Goal: Navigation & Orientation: Find specific page/section

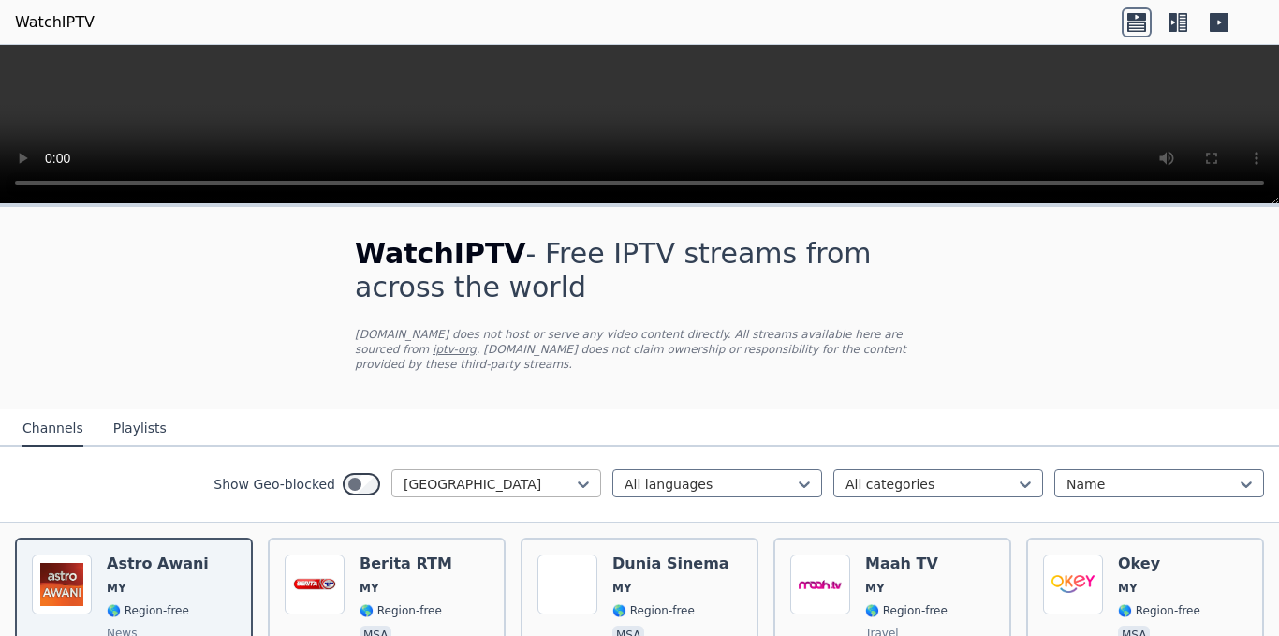
click at [558, 475] on div at bounding box center [489, 484] width 170 height 19
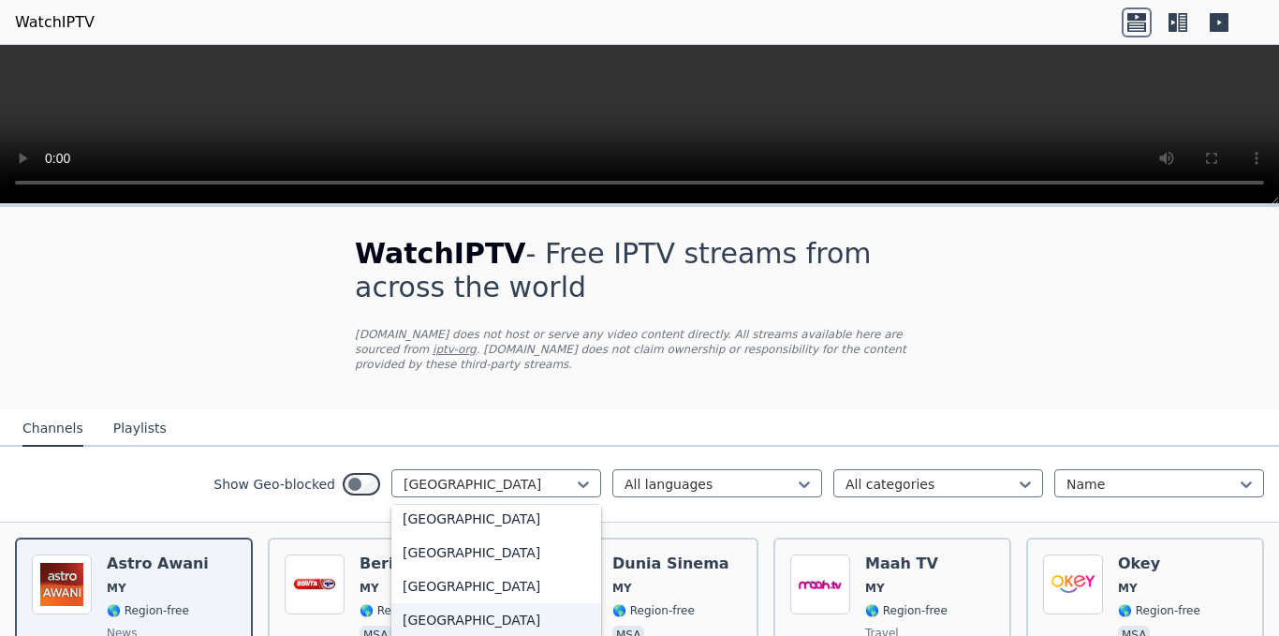
scroll to position [6532, 0]
click at [462, 571] on div "[GEOGRAPHIC_DATA]" at bounding box center [496, 585] width 210 height 34
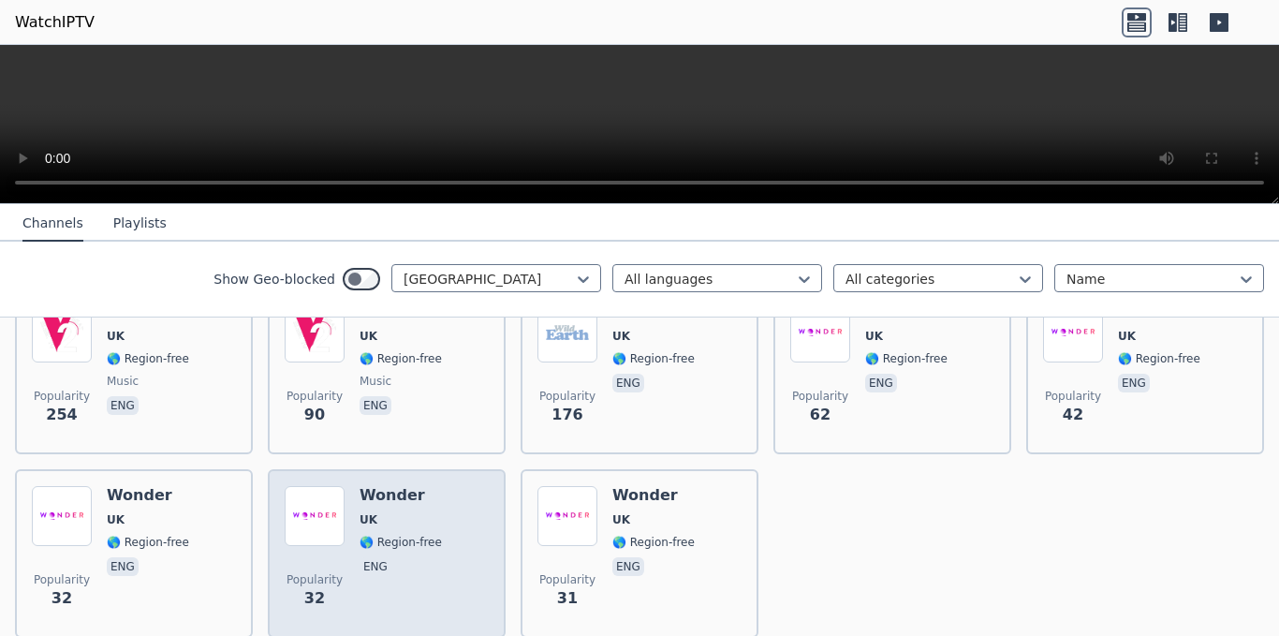
scroll to position [2726, 0]
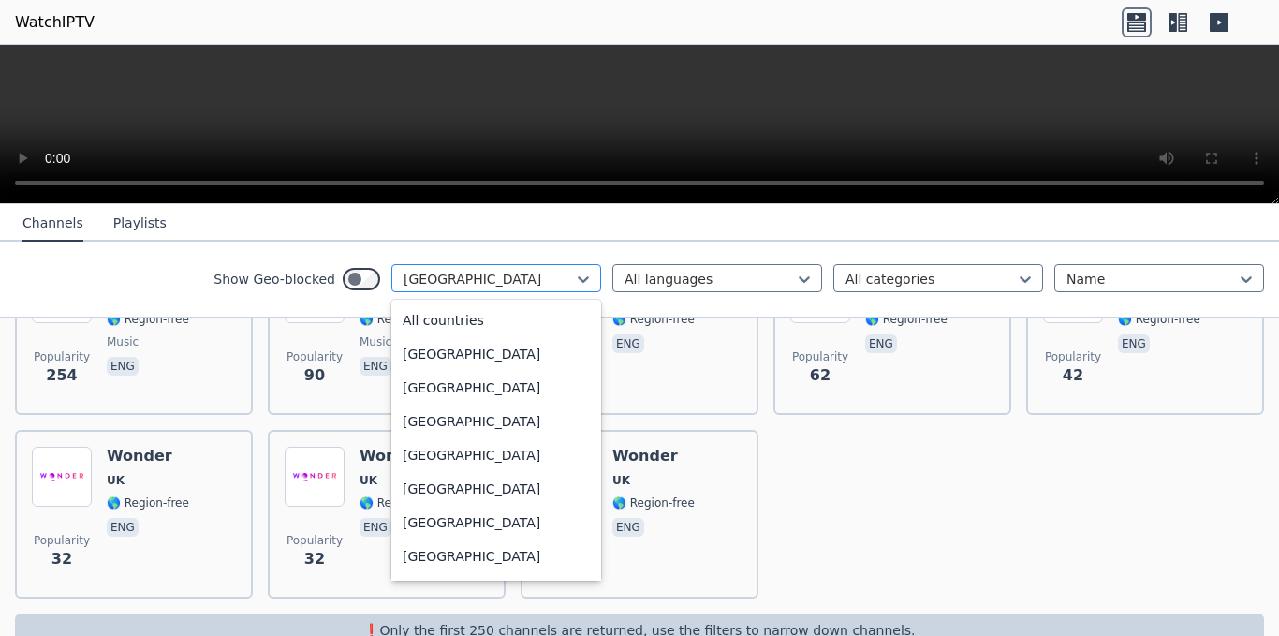
click at [557, 271] on div at bounding box center [489, 279] width 170 height 19
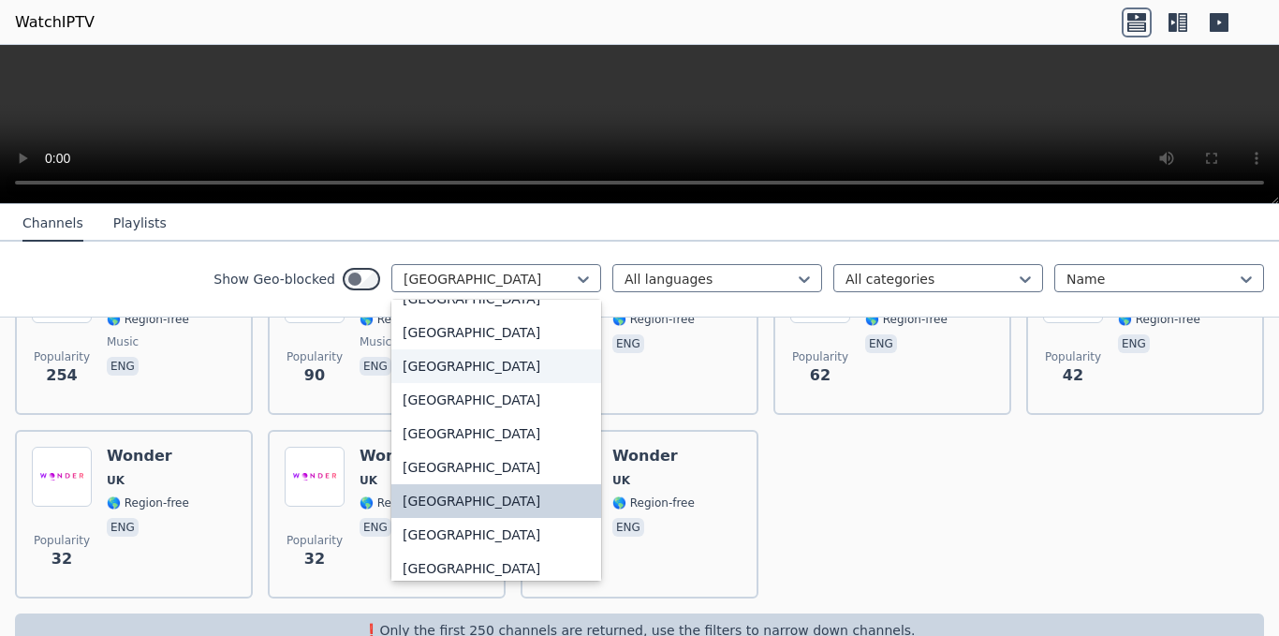
scroll to position [6453, 0]
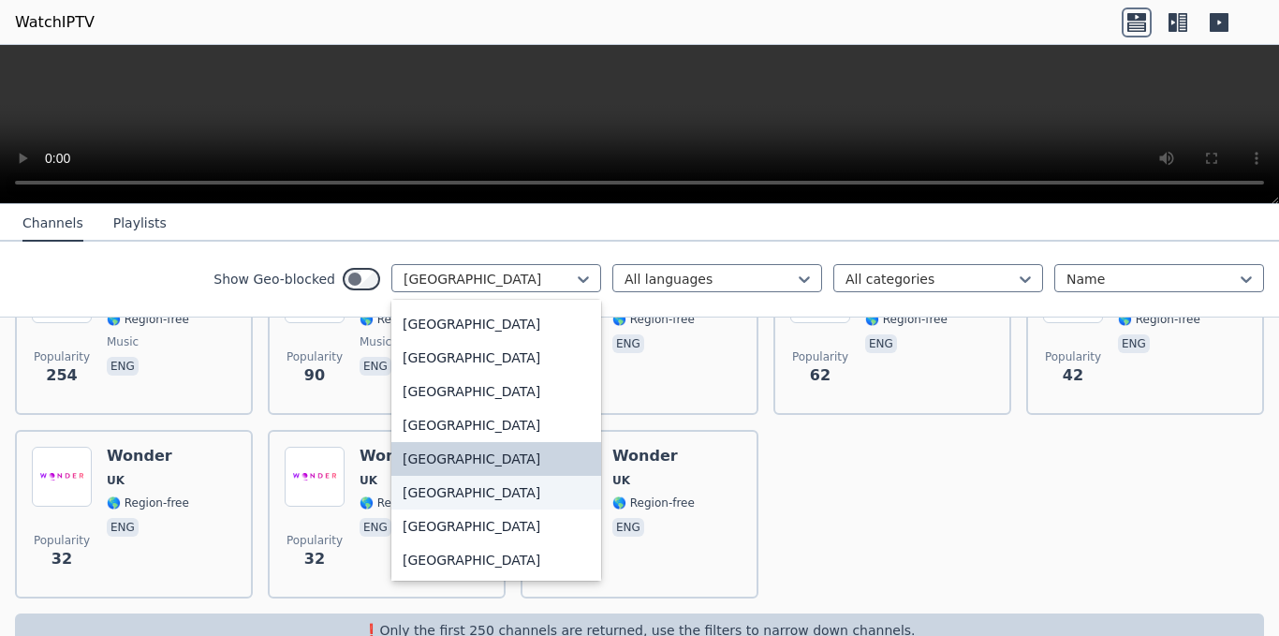
click at [445, 498] on div "[GEOGRAPHIC_DATA]" at bounding box center [496, 493] width 210 height 34
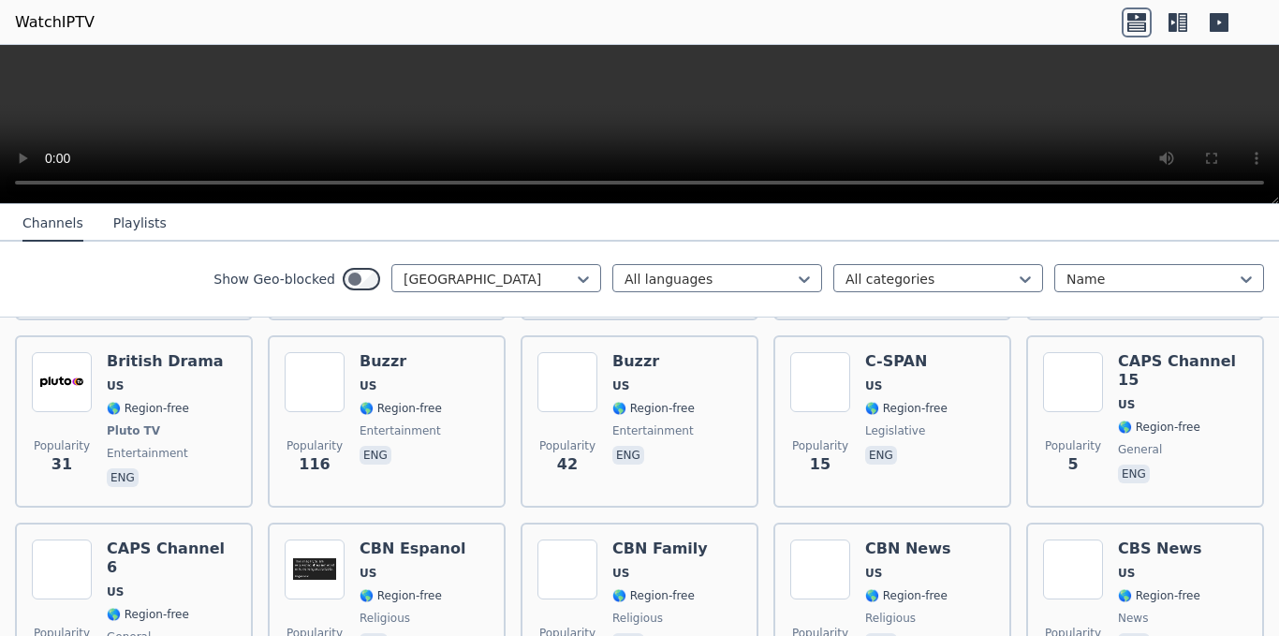
scroll to position [9509, 0]
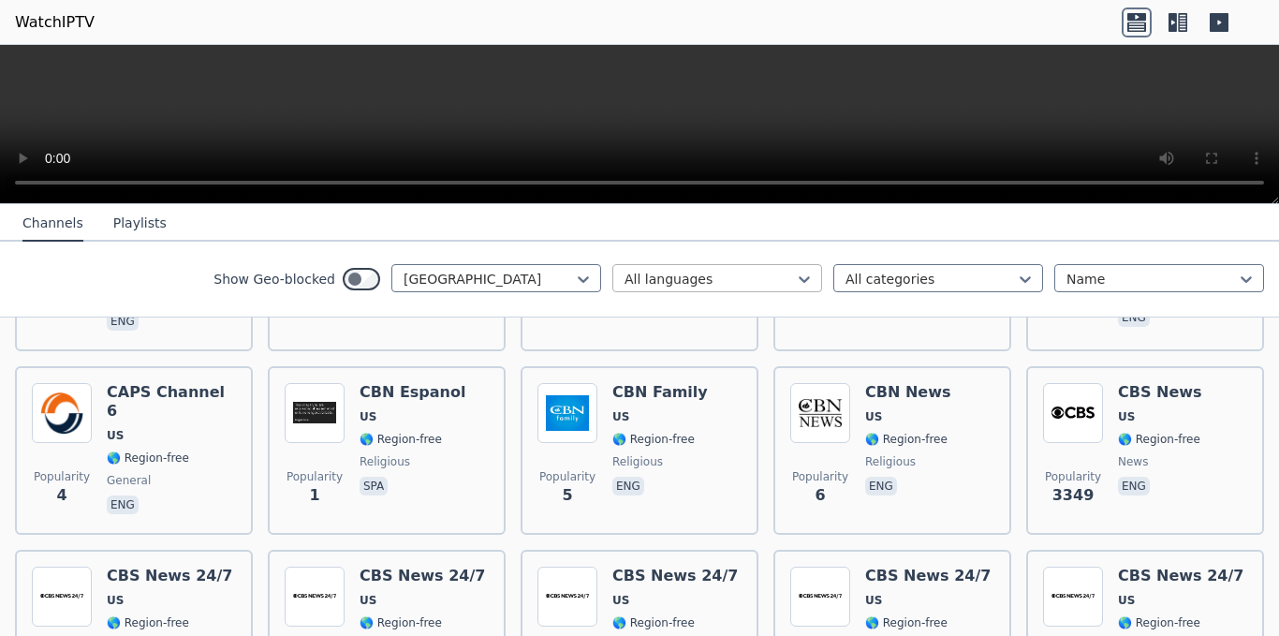
click at [770, 275] on div at bounding box center [710, 279] width 170 height 19
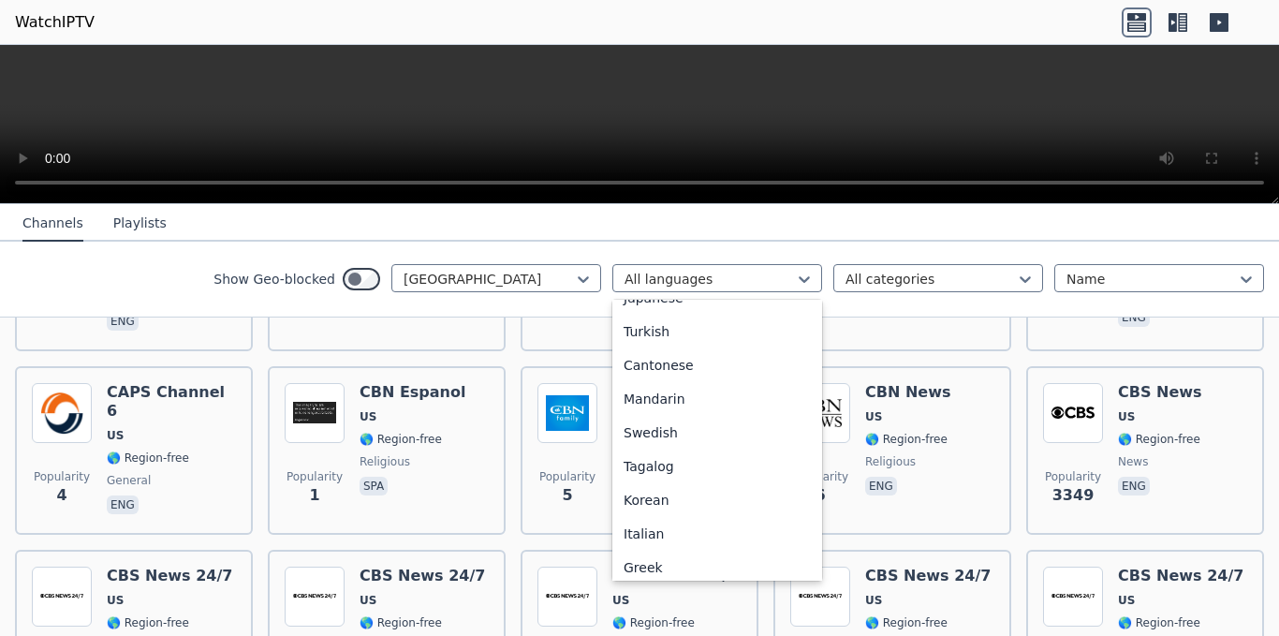
scroll to position [468, 0]
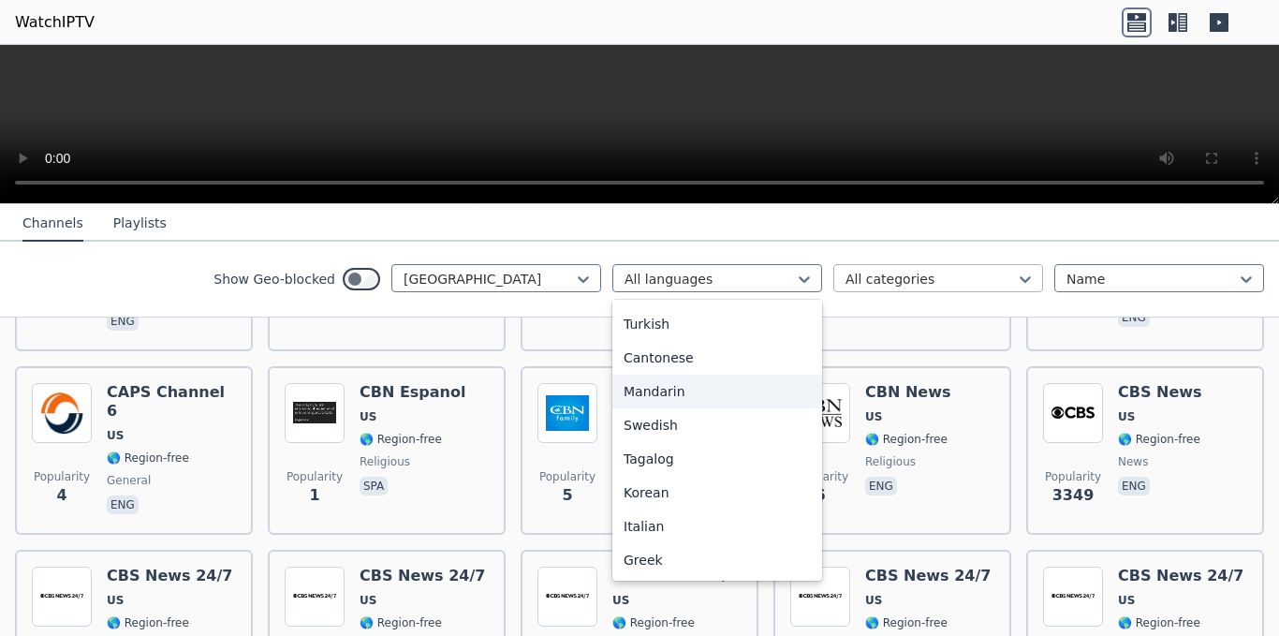
click at [920, 285] on div at bounding box center [931, 279] width 170 height 19
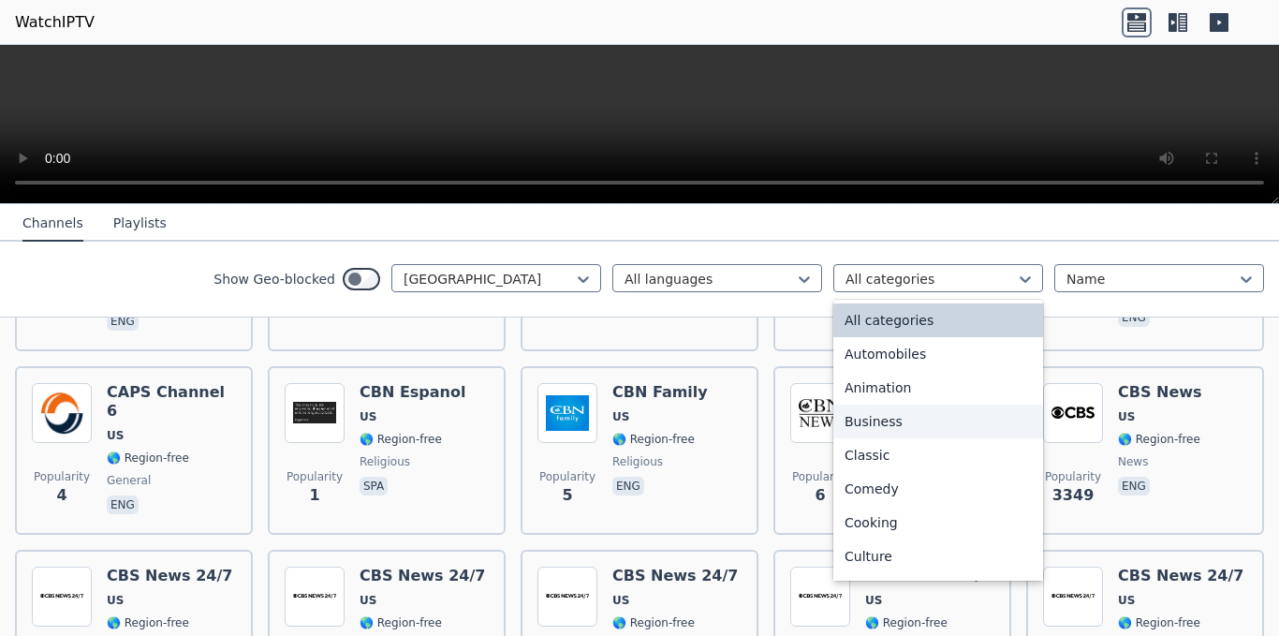
scroll to position [94, 0]
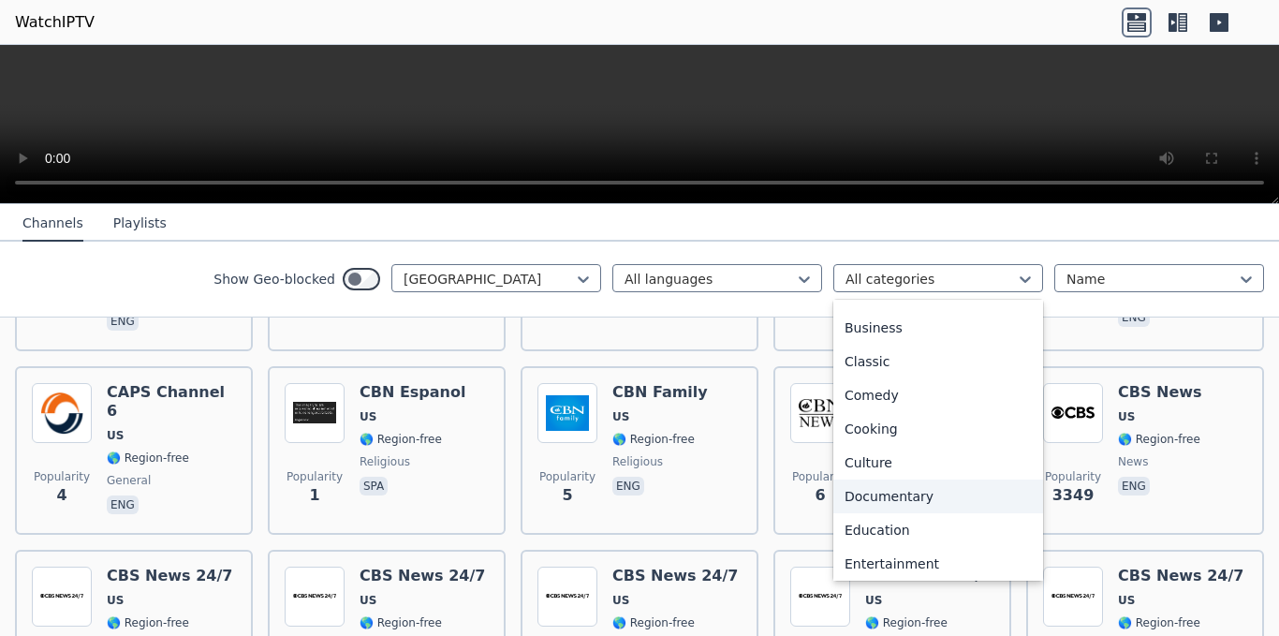
click at [896, 488] on div "Documentary" at bounding box center [938, 496] width 210 height 34
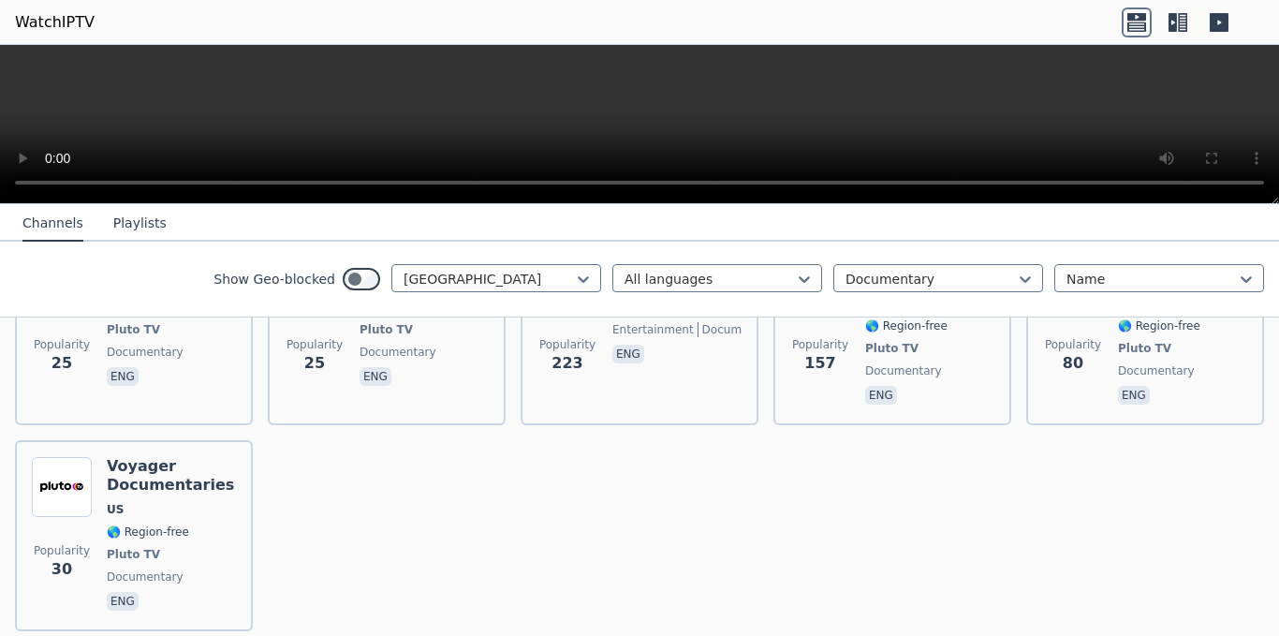
scroll to position [1729, 0]
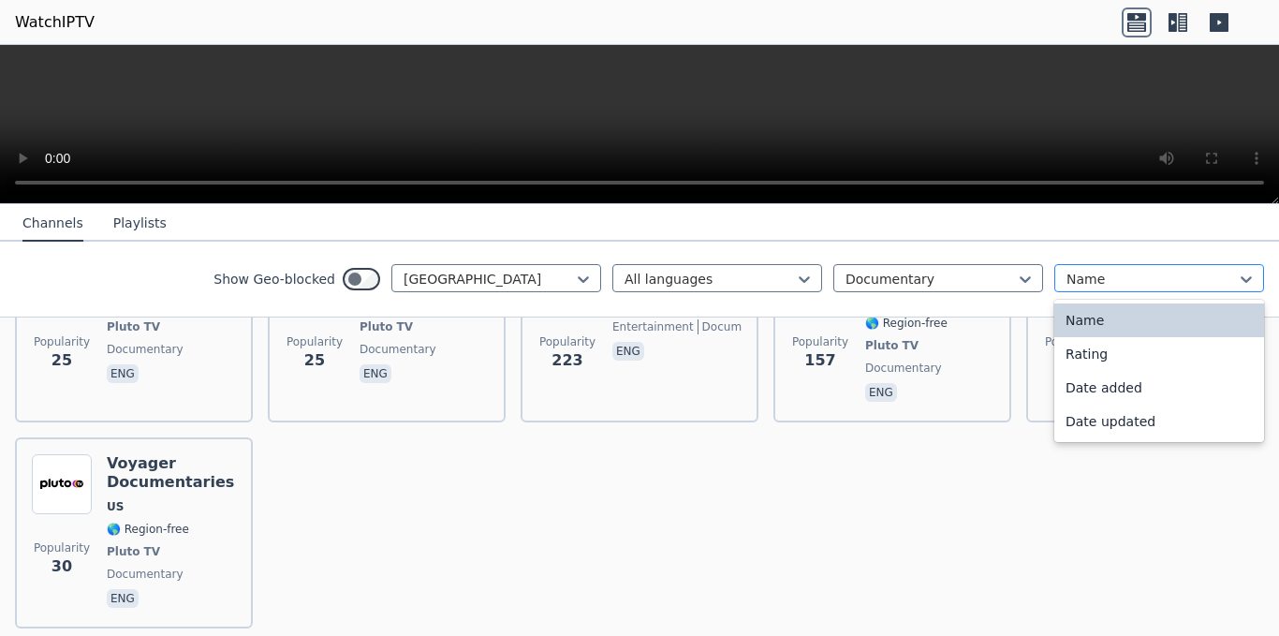
click at [1149, 272] on div at bounding box center [1151, 279] width 170 height 19
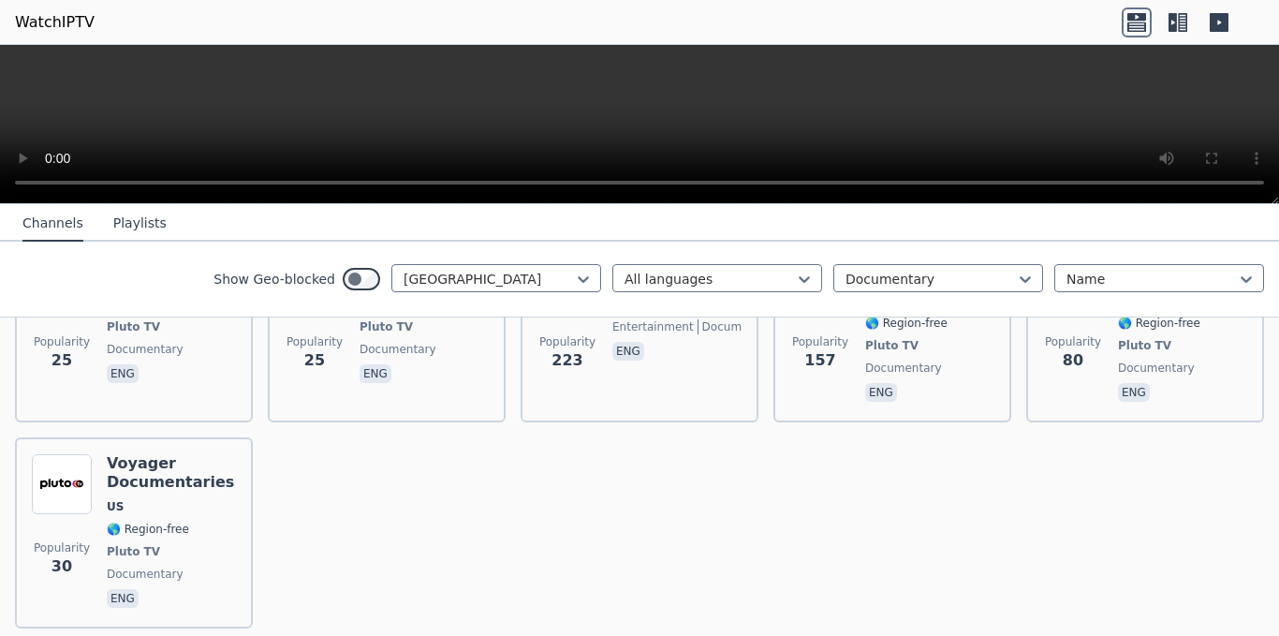
click at [1182, 13] on icon at bounding box center [1182, 22] width 9 height 19
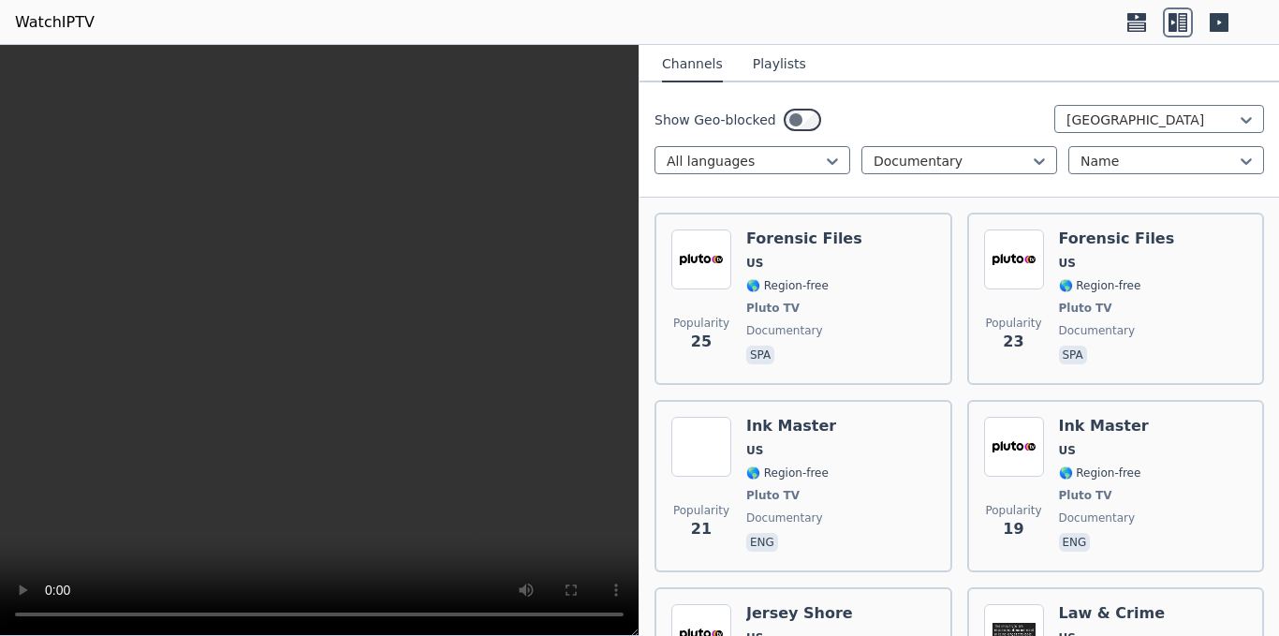
click at [788, 63] on button "Playlists" at bounding box center [779, 65] width 53 height 36
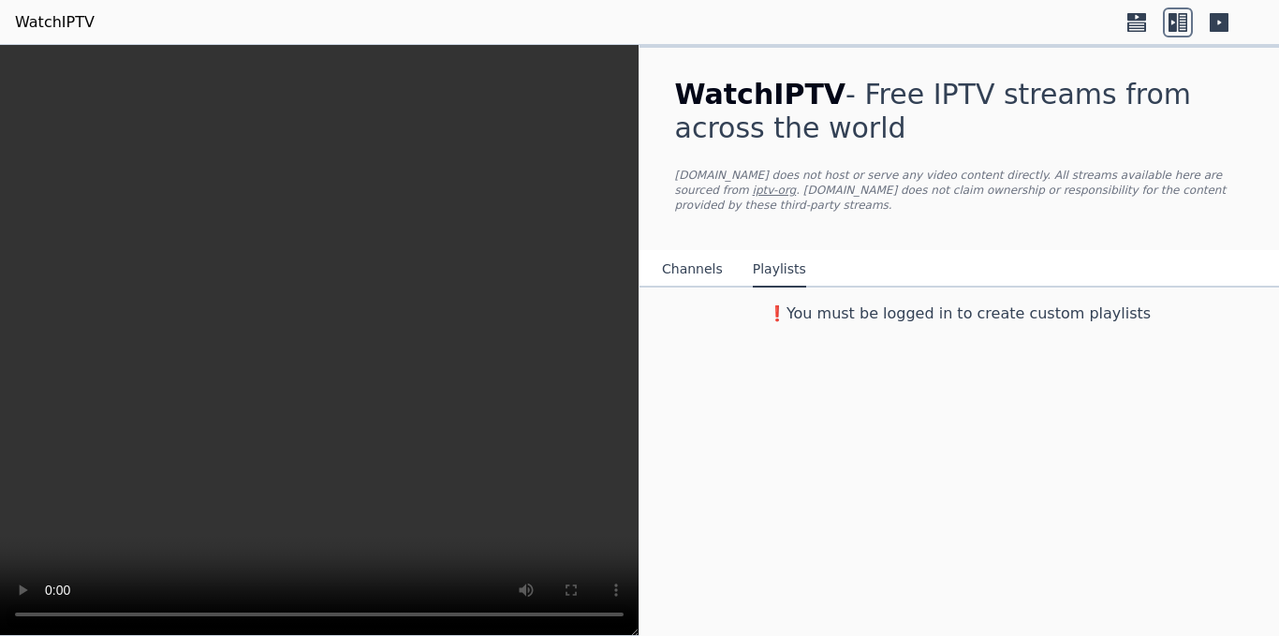
click at [706, 252] on button "Channels" at bounding box center [692, 270] width 61 height 36
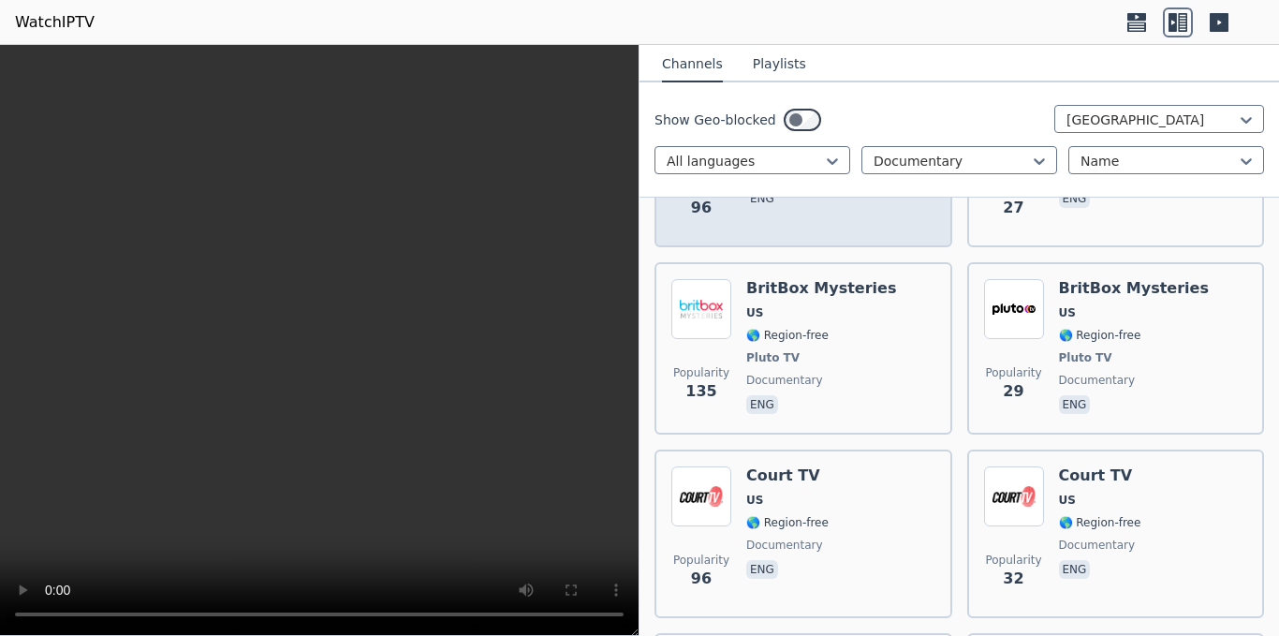
scroll to position [468, 0]
